Goal: Check status: Check status

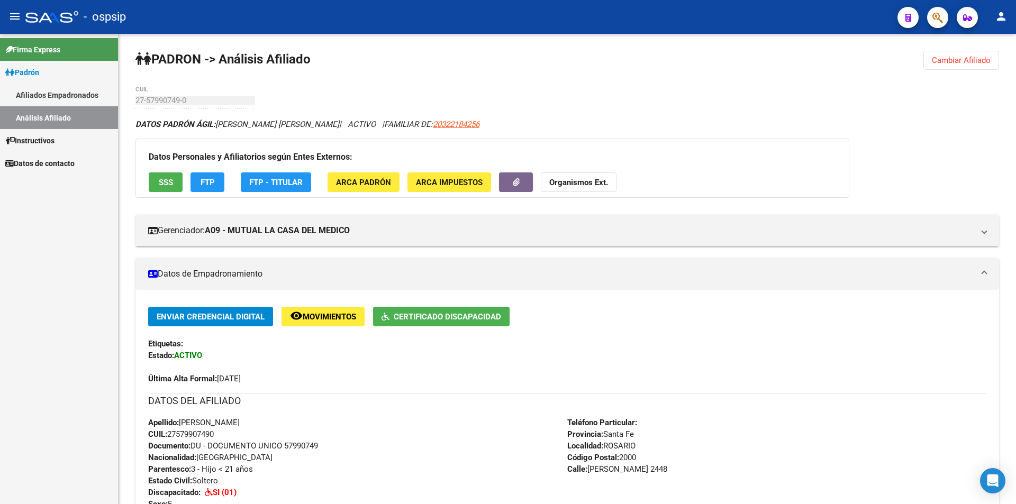
scroll to position [58, 0]
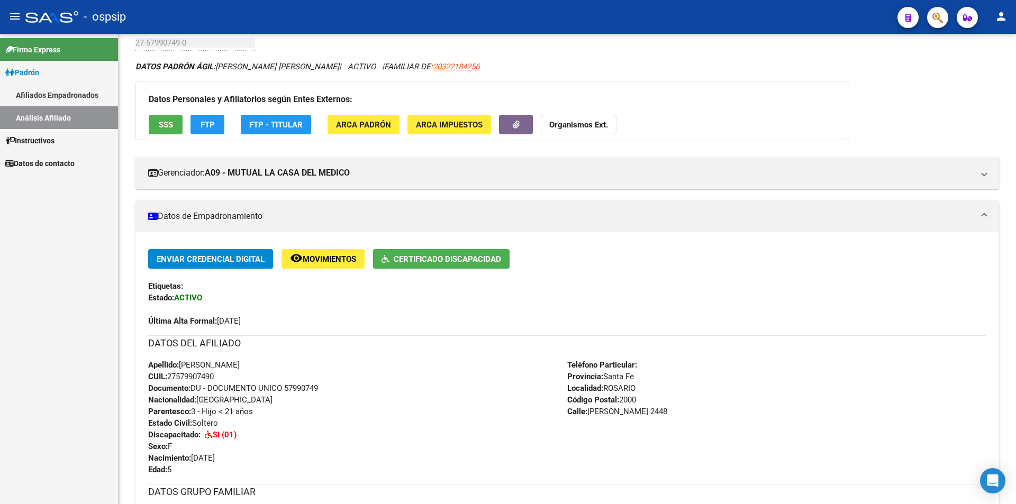
click at [96, 95] on link "Afiliados Empadronados" at bounding box center [59, 95] width 118 height 23
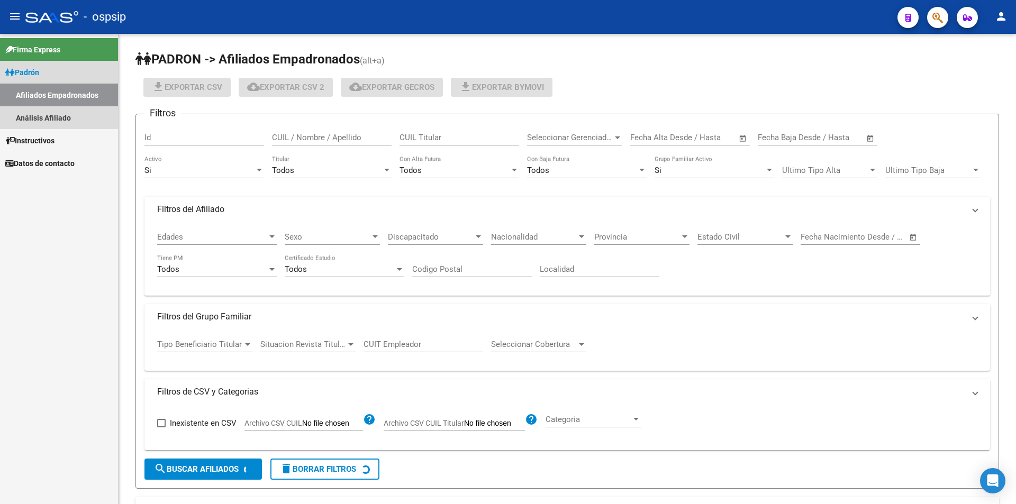
click at [95, 111] on link "Análisis Afiliado" at bounding box center [59, 117] width 118 height 23
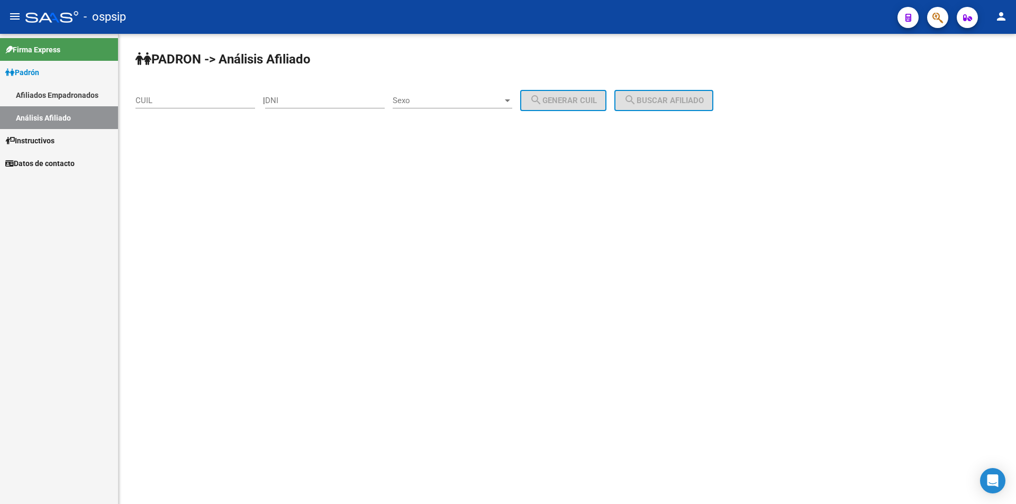
click at [172, 107] on div "CUIL" at bounding box center [195, 97] width 120 height 23
click at [174, 104] on input "CUIL" at bounding box center [195, 101] width 120 height 10
paste input "27-40007053-4"
type input "27-40007053-4"
click at [431, 105] on span "Sexo" at bounding box center [448, 101] width 110 height 10
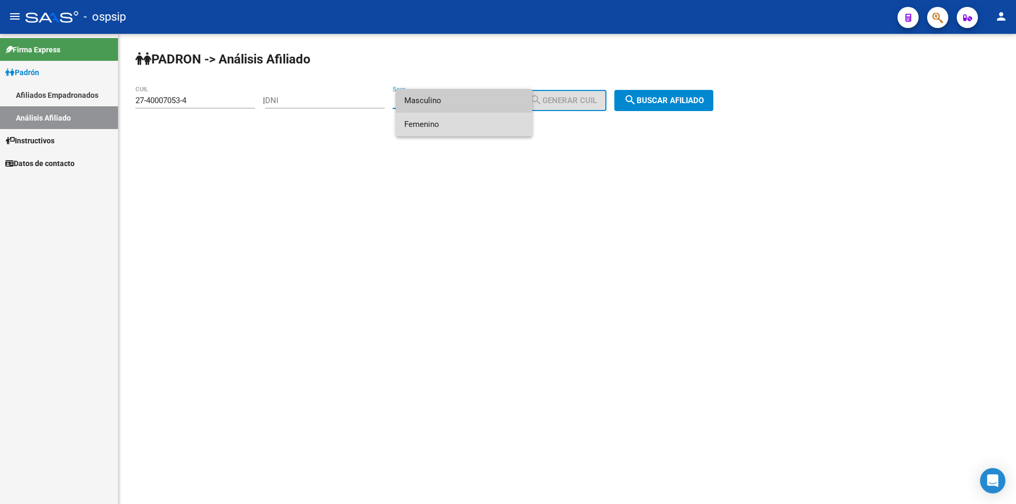
click at [433, 120] on span "Femenino" at bounding box center [464, 125] width 120 height 24
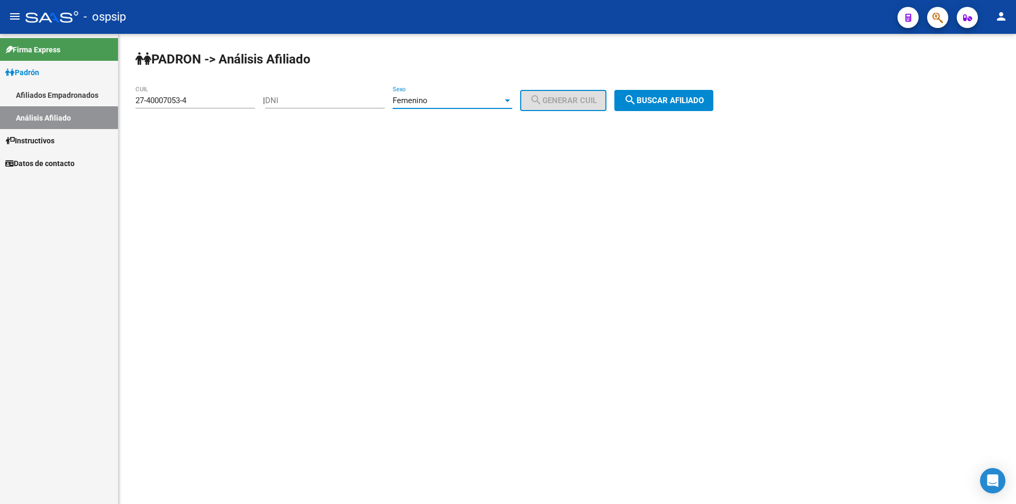
click at [637, 99] on mat-icon "search" at bounding box center [630, 100] width 13 height 13
